Goal: Register for event/course

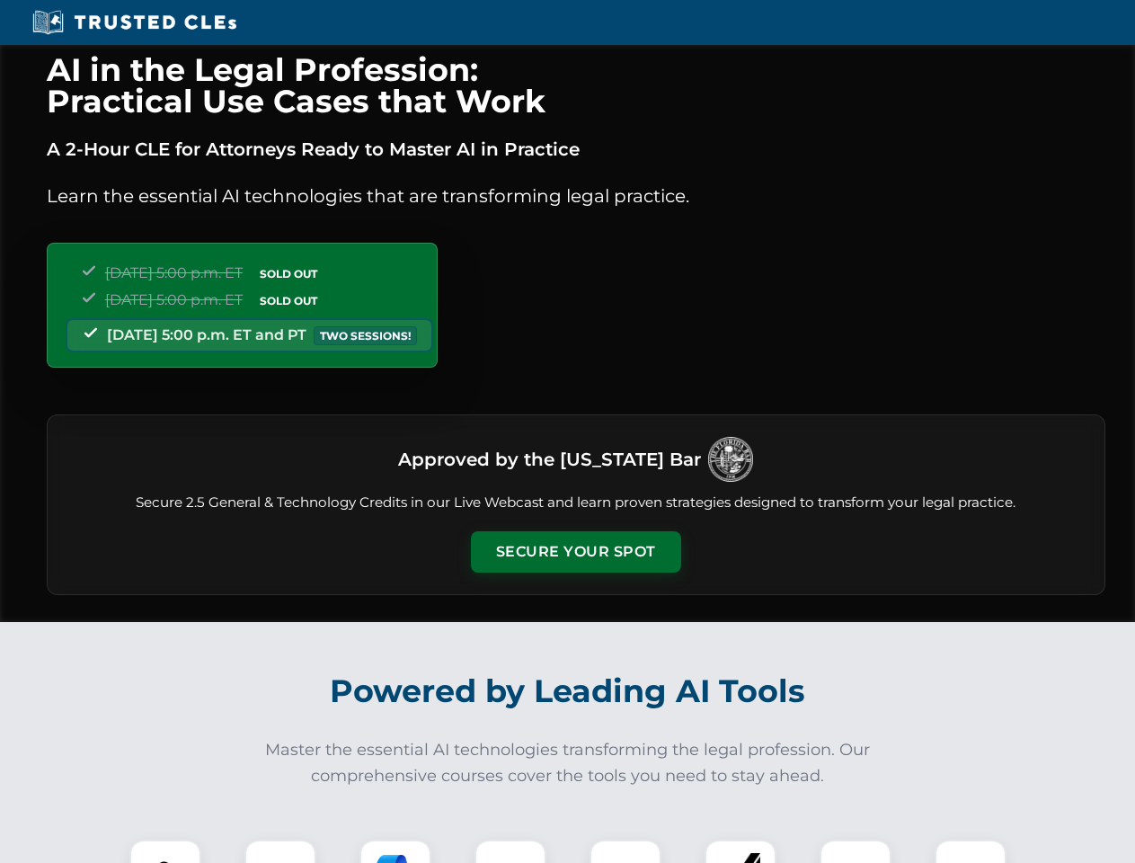
click at [575, 552] on button "Secure Your Spot" at bounding box center [576, 551] width 210 height 41
click at [165, 851] on img at bounding box center [165, 875] width 52 height 52
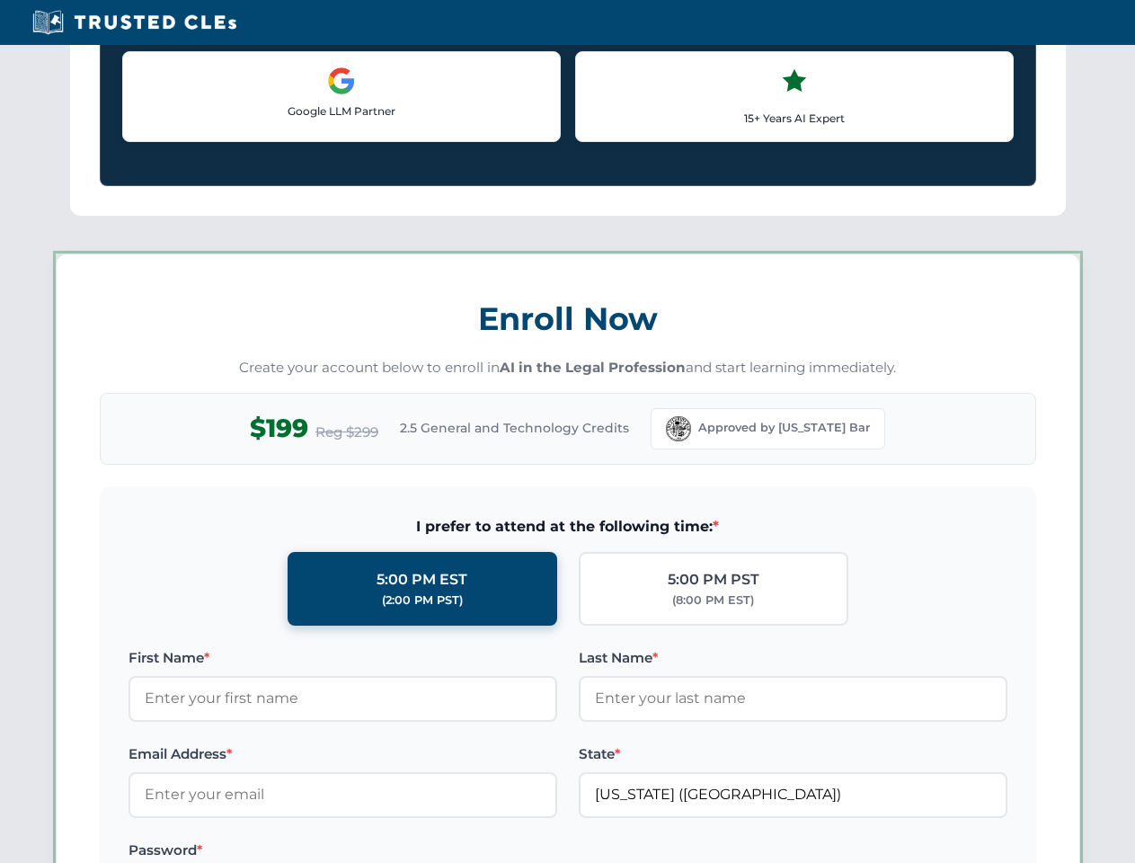
click at [510, 851] on label "Password *" at bounding box center [343, 850] width 429 height 22
